Goal: Find specific page/section: Find specific page/section

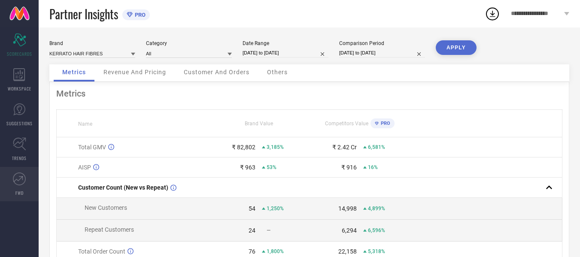
click at [26, 188] on link "FWD" at bounding box center [19, 184] width 39 height 34
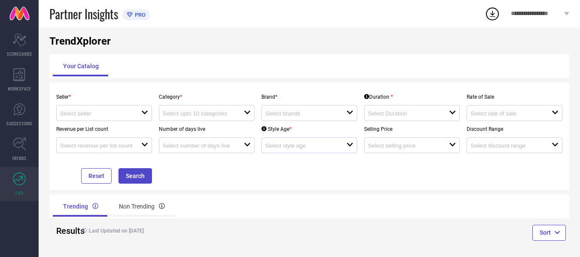
scroll to position [18, 0]
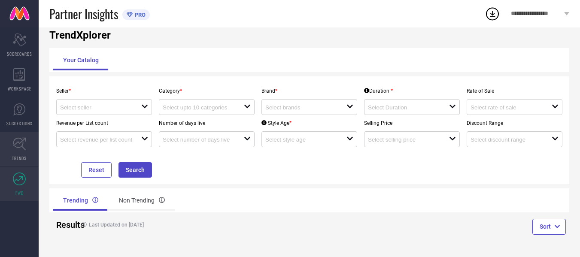
click at [14, 154] on link "TRENDS" at bounding box center [19, 149] width 39 height 34
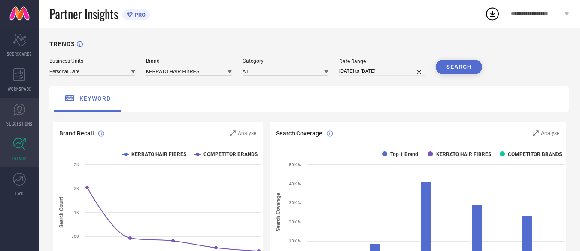
click at [13, 115] on icon at bounding box center [19, 109] width 13 height 13
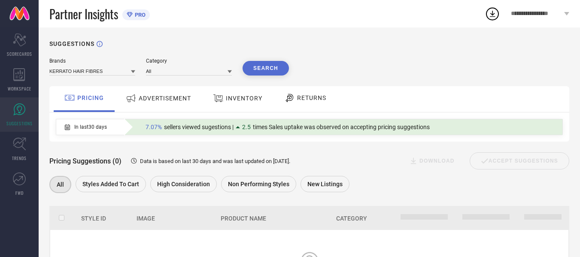
click at [250, 100] on span "INVENTORY" at bounding box center [244, 98] width 36 height 7
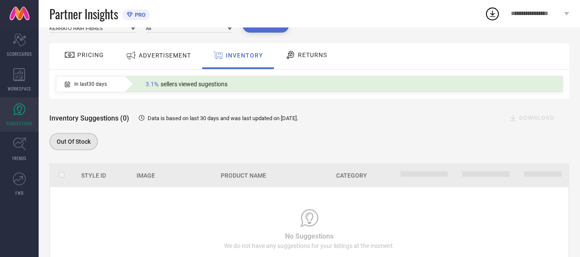
scroll to position [81, 0]
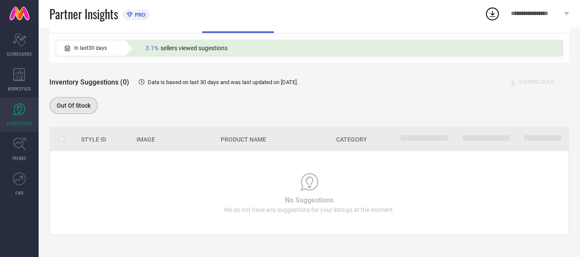
click at [91, 46] on span "In last 30 days" at bounding box center [90, 48] width 33 height 6
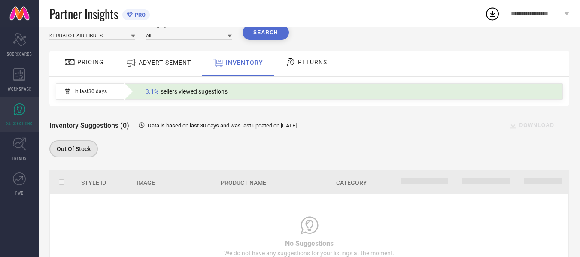
scroll to position [0, 0]
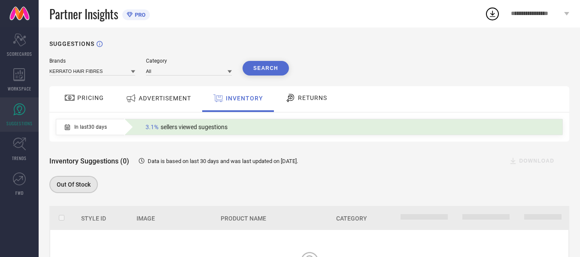
click at [305, 98] on span "RETURNS" at bounding box center [312, 97] width 29 height 7
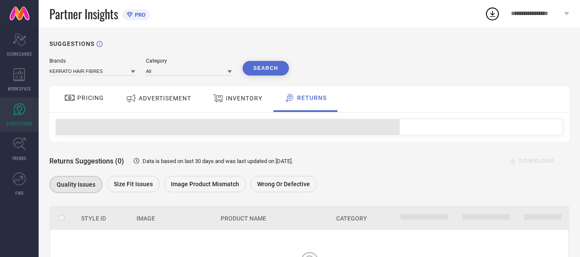
click at [151, 96] on span "ADVERTISEMENT" at bounding box center [165, 98] width 52 height 7
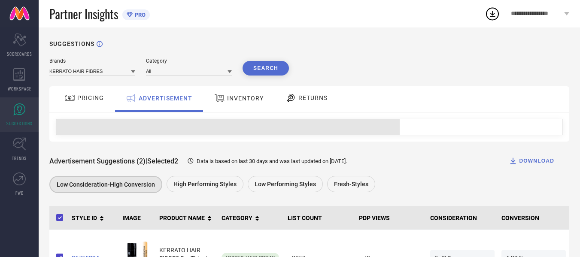
click at [88, 101] on span "PRICING" at bounding box center [90, 97] width 27 height 7
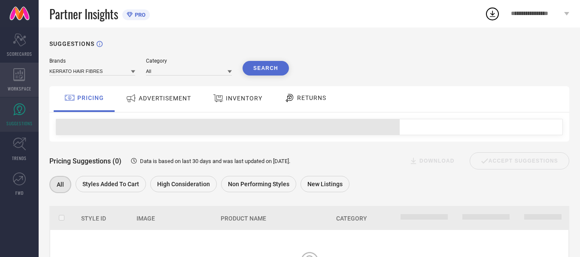
click at [20, 90] on span "WORKSPACE" at bounding box center [20, 88] width 24 height 6
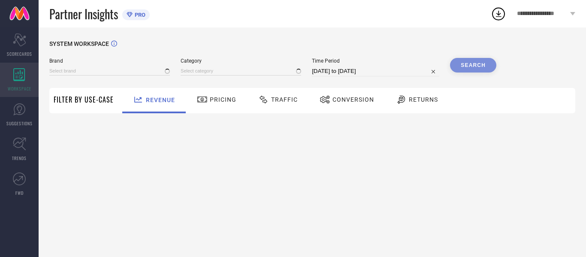
type input "KERRATO HAIR FIBRES"
type input "All"
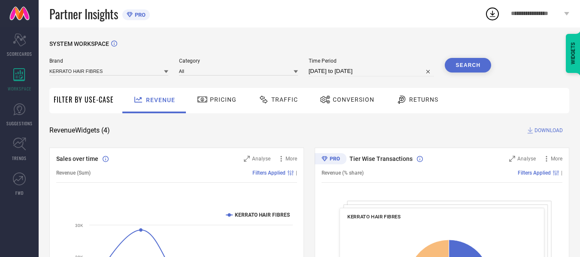
click at [224, 97] on span "Pricing" at bounding box center [223, 99] width 27 height 7
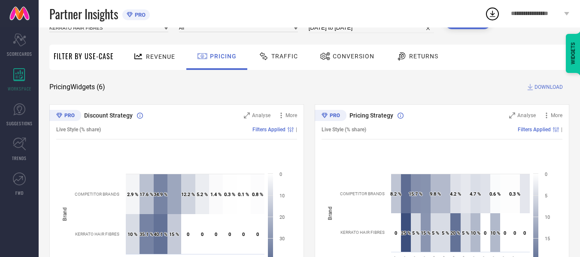
scroll to position [43, 0]
click at [276, 64] on div "Traffic" at bounding box center [278, 56] width 44 height 15
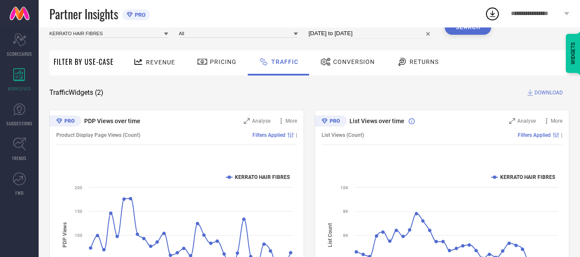
scroll to position [0, 0]
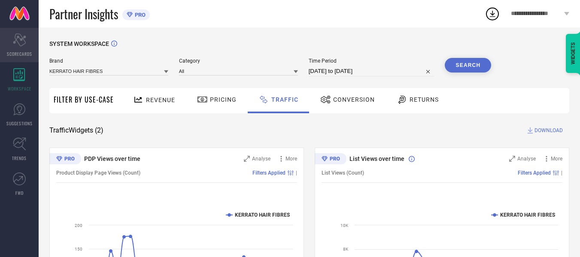
click at [20, 49] on div "Scorecard SCORECARDS" at bounding box center [19, 45] width 39 height 34
